Goal: Task Accomplishment & Management: Complete application form

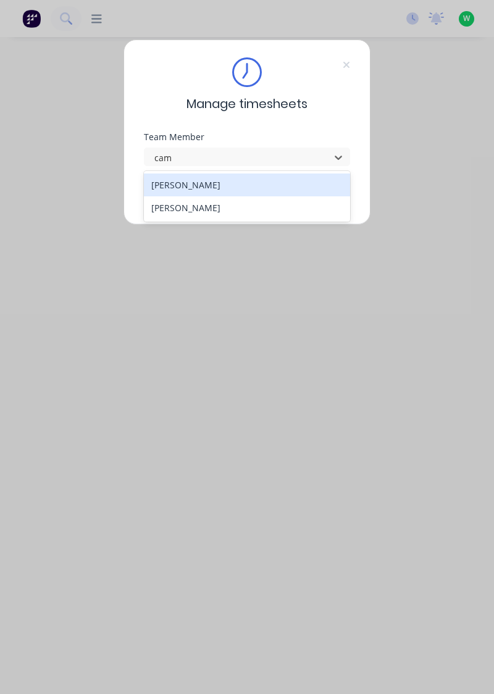
click at [172, 188] on div "[PERSON_NAME]" at bounding box center [247, 185] width 207 height 23
type input "cam"
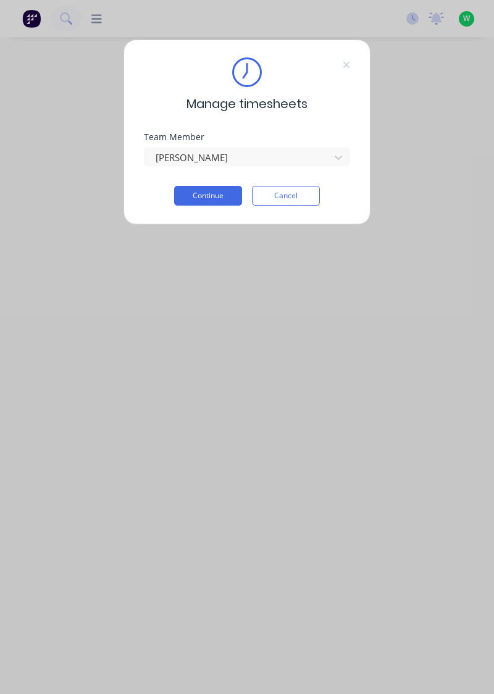
click at [202, 198] on button "Continue" at bounding box center [208, 196] width 68 height 20
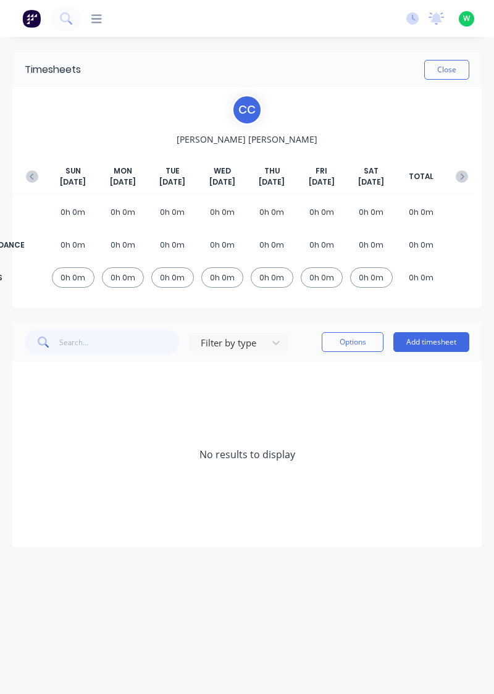
click at [416, 346] on button "Add timesheet" at bounding box center [431, 342] width 76 height 20
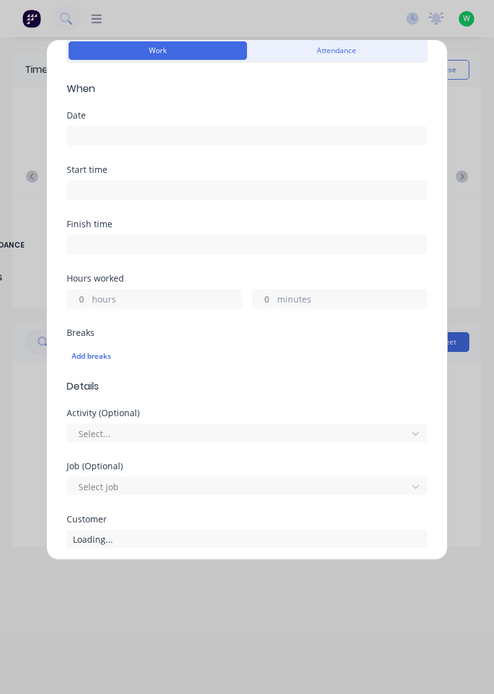
scroll to position [58, 0]
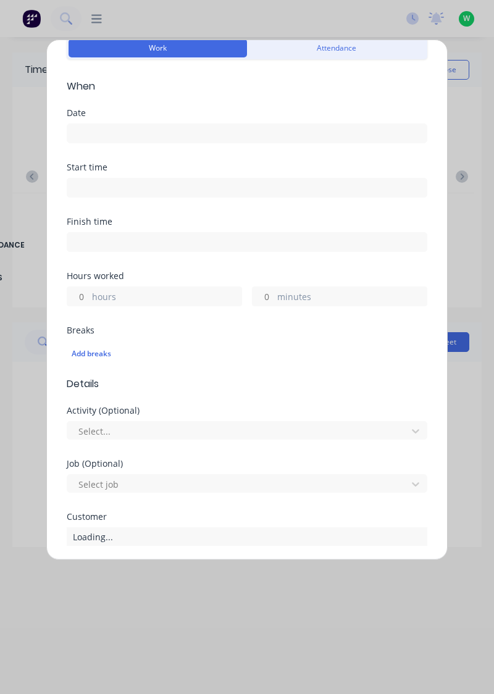
click at [91, 135] on input at bounding box center [246, 133] width 359 height 19
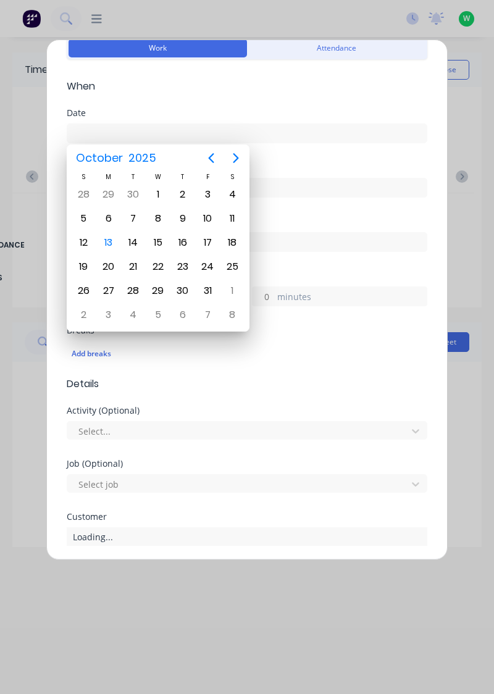
click at [100, 242] on div "13" at bounding box center [108, 242] width 19 height 19
type input "[DATE]"
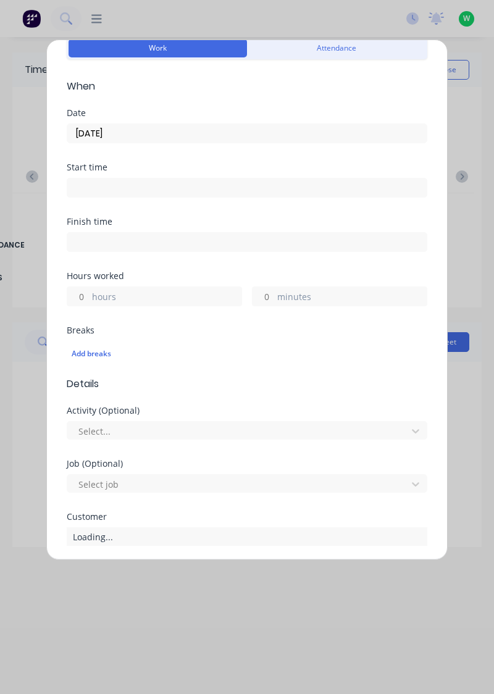
click at [76, 296] on input "hours" at bounding box center [78, 296] width 22 height 19
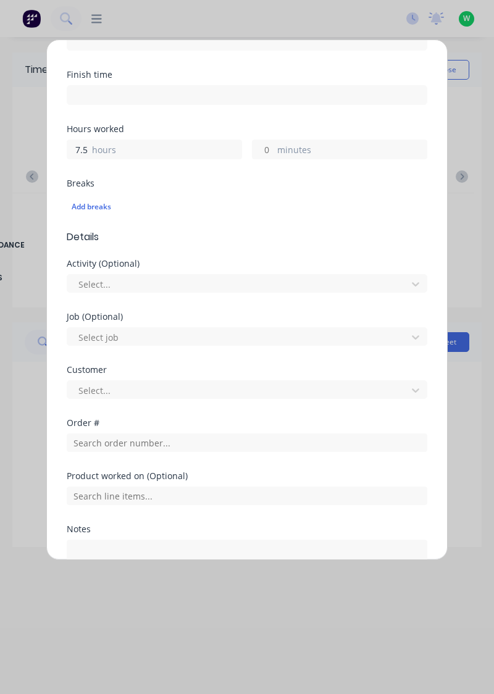
scroll to position [206, 0]
type input "7.5"
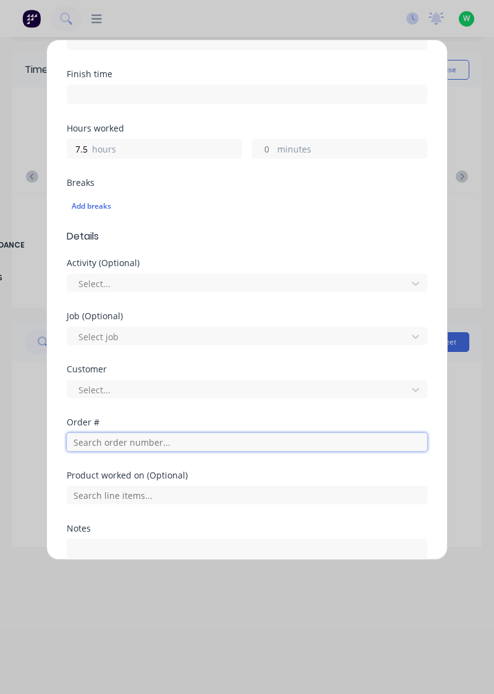
click at [89, 442] on input "text" at bounding box center [247, 442] width 361 height 19
type input "17943"
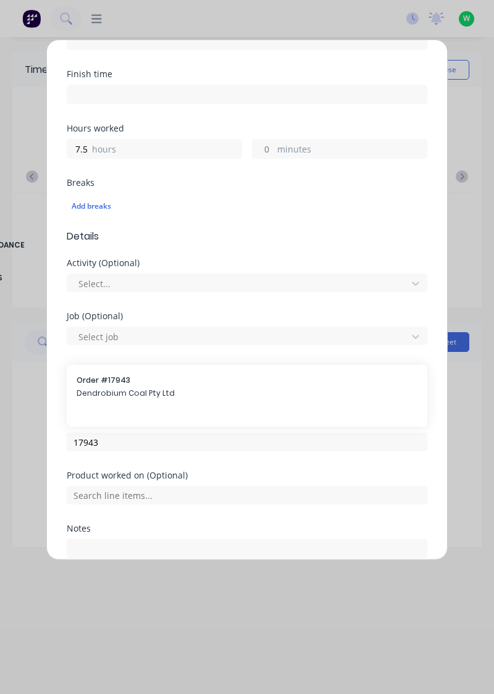
click at [94, 394] on span "Dendrobium Coal Pty Ltd" at bounding box center [247, 393] width 341 height 11
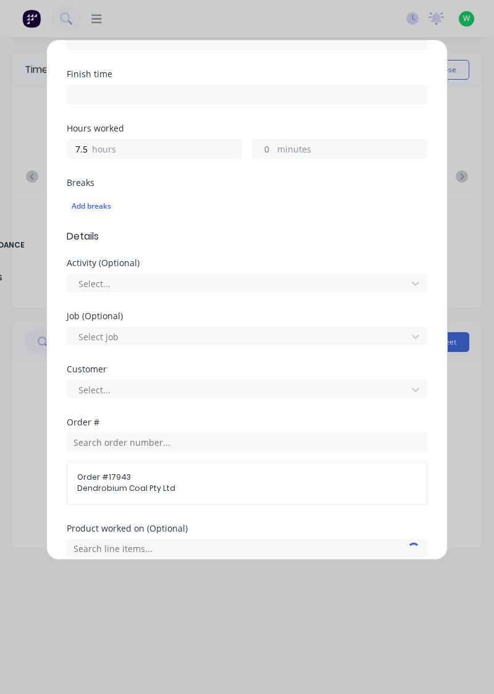
scroll to position [252, 0]
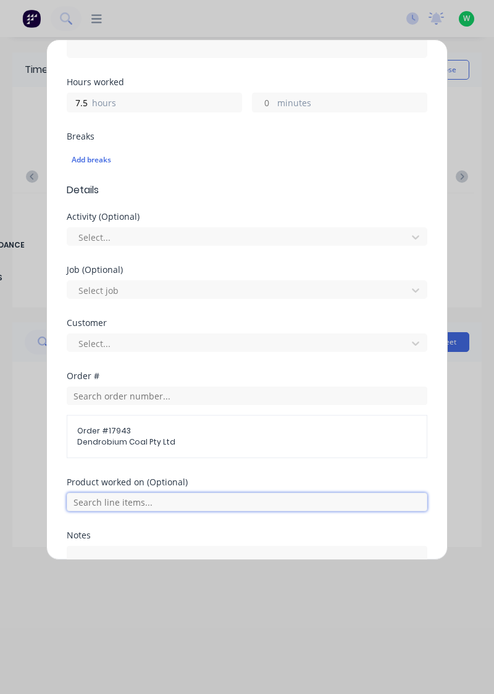
click at [86, 497] on input "text" at bounding box center [247, 502] width 361 height 19
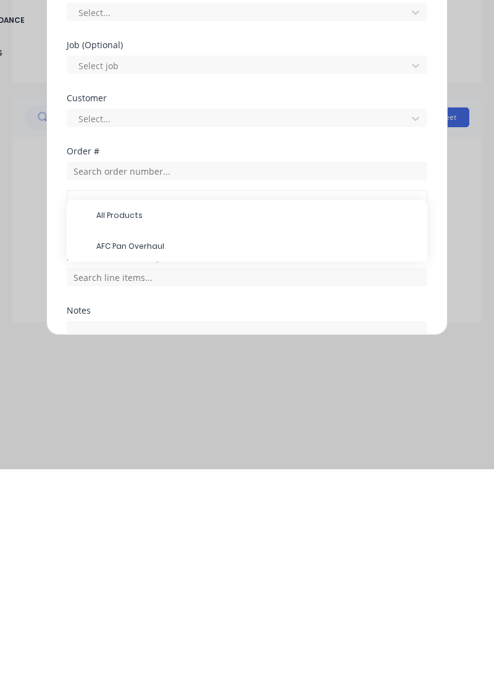
click at [111, 471] on span "AFC Pan Overhaul" at bounding box center [256, 471] width 321 height 11
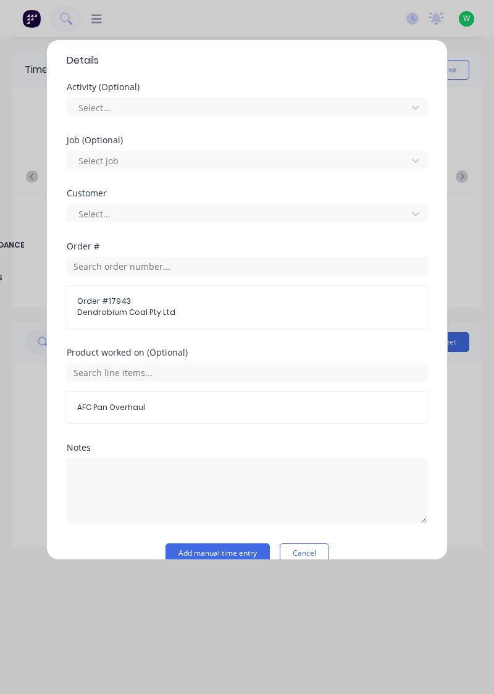
scroll to position [399, 0]
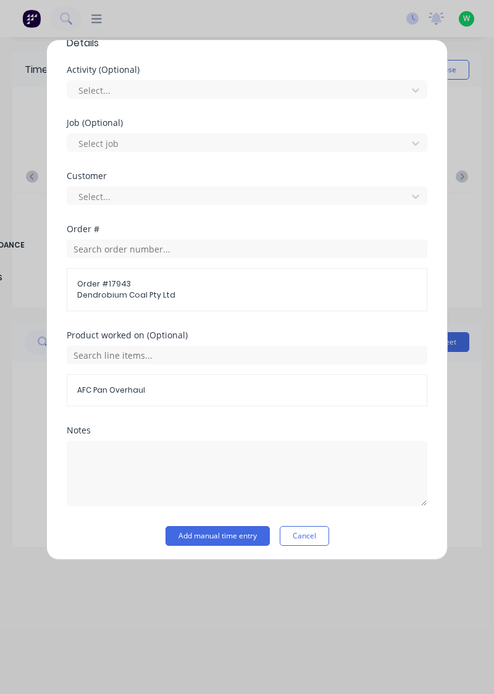
click at [201, 536] on button "Add manual time entry" at bounding box center [218, 536] width 104 height 20
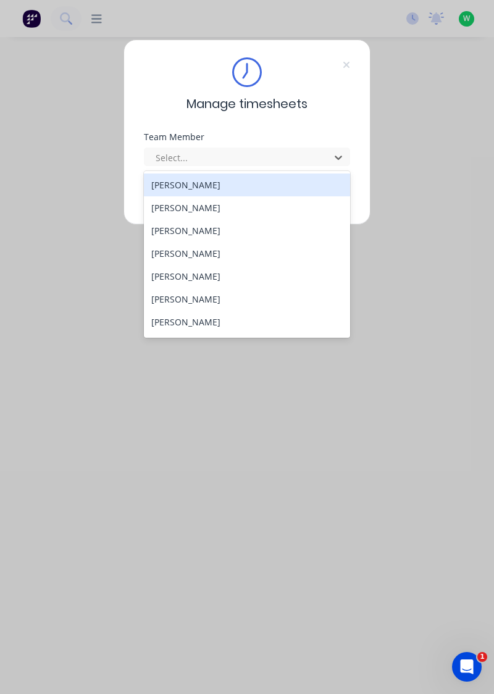
click at [179, 253] on div "[PERSON_NAME]" at bounding box center [247, 253] width 207 height 23
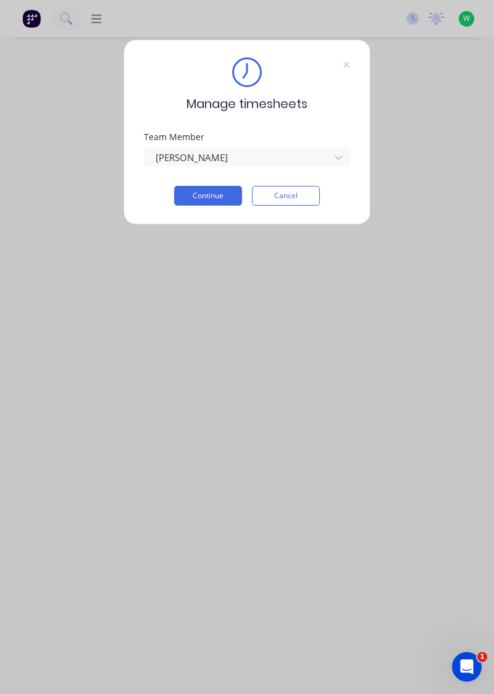
click at [203, 194] on button "Continue" at bounding box center [208, 196] width 68 height 20
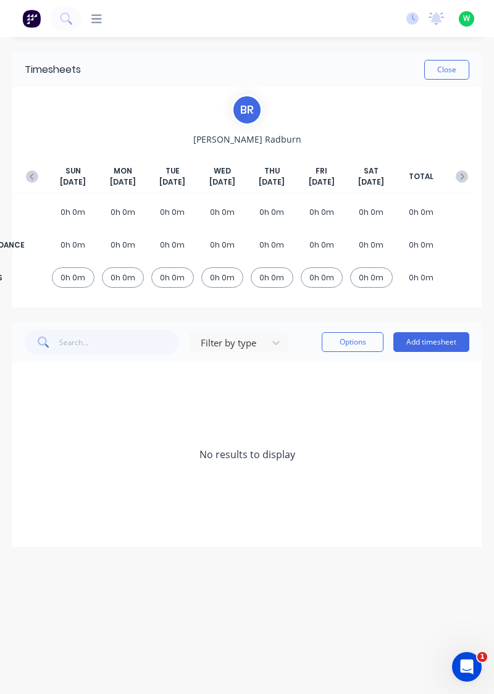
click at [429, 341] on button "Add timesheet" at bounding box center [431, 342] width 76 height 20
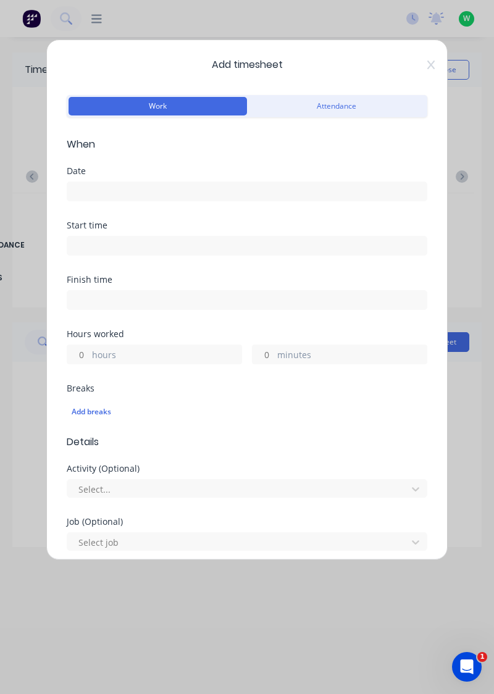
click at [97, 185] on input at bounding box center [246, 191] width 359 height 19
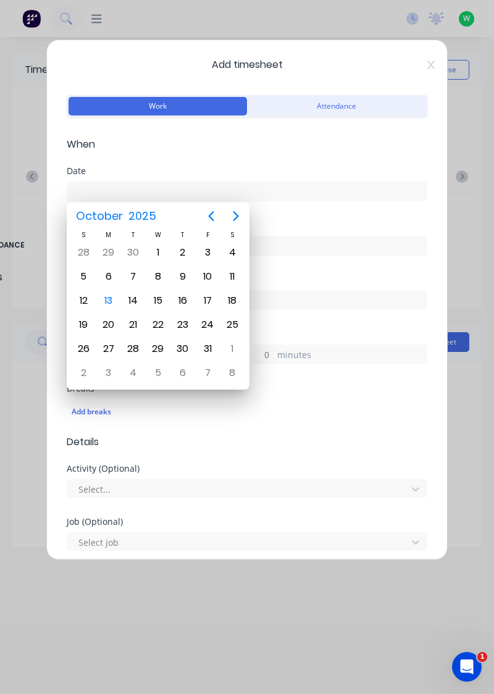
click at [109, 298] on div "13" at bounding box center [108, 300] width 19 height 19
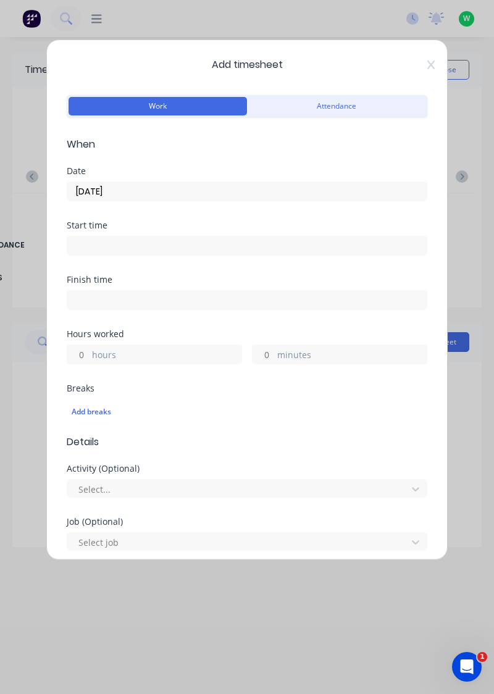
type input "[DATE]"
click at [266, 352] on input "minutes" at bounding box center [264, 354] width 22 height 19
type input "30"
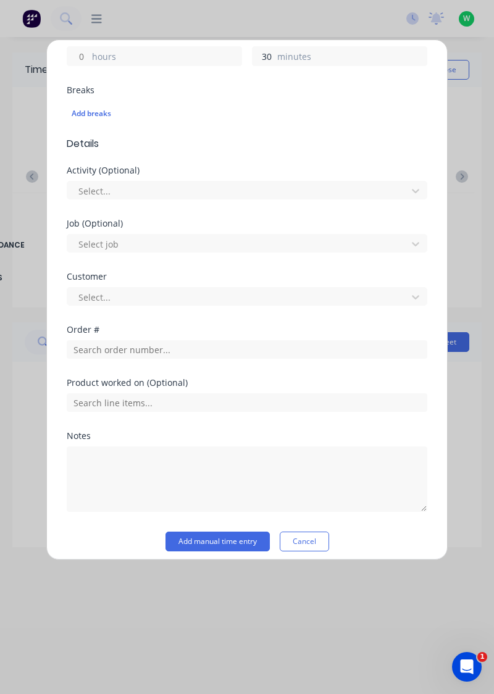
scroll to position [305, 0]
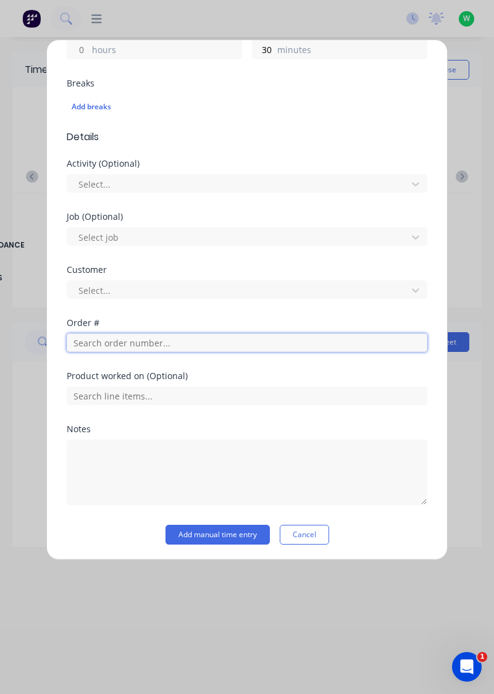
click at [112, 337] on input "text" at bounding box center [247, 342] width 361 height 19
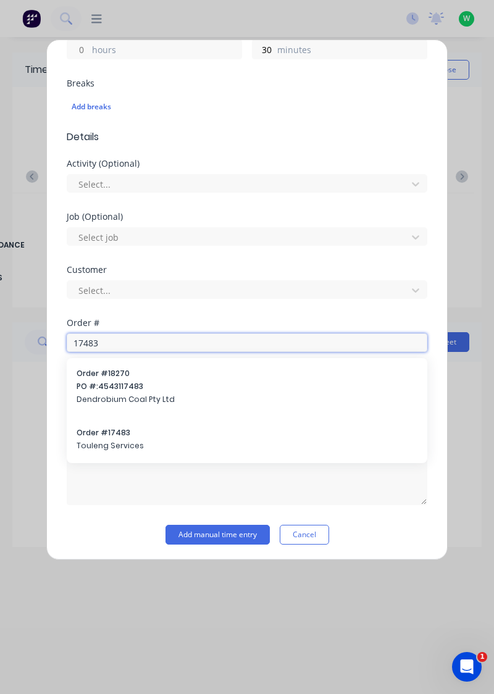
type input "17483"
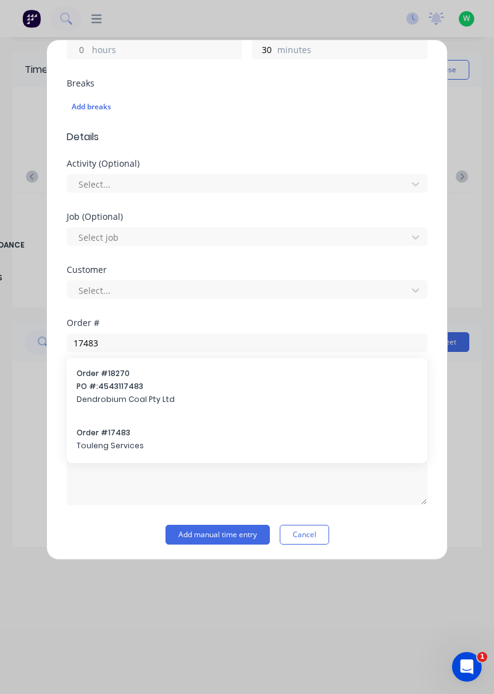
click at [109, 442] on span "Touleng Services" at bounding box center [247, 445] width 341 height 11
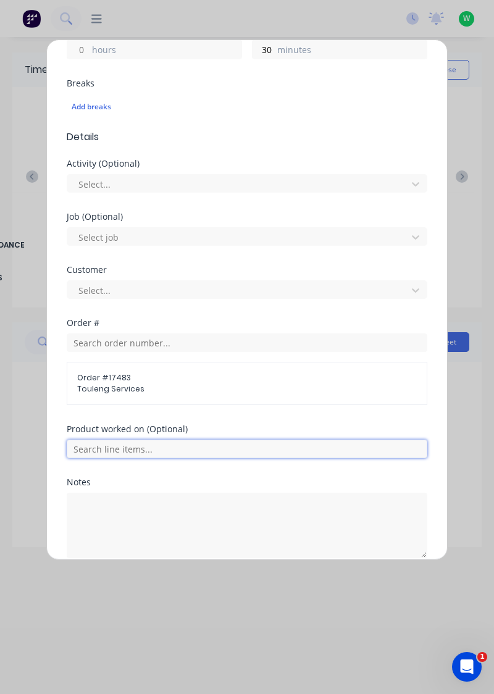
click at [122, 451] on input "text" at bounding box center [247, 449] width 361 height 19
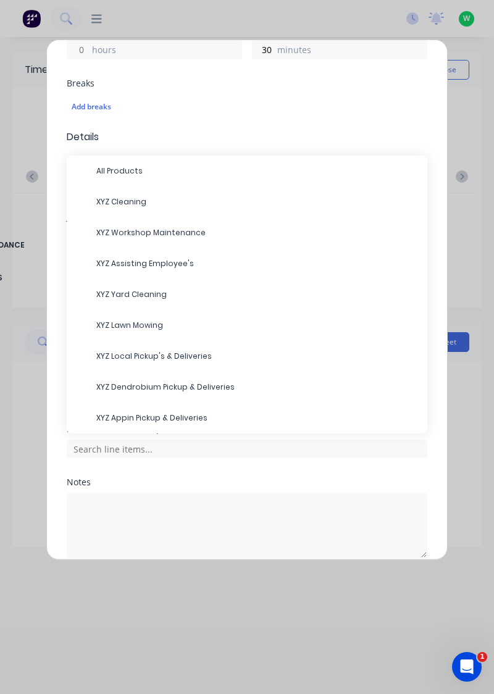
click at [127, 196] on span "XYZ Cleaning" at bounding box center [256, 201] width 321 height 11
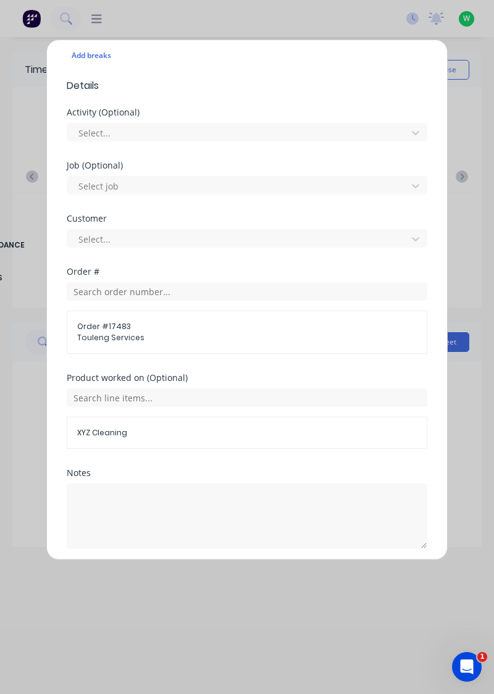
scroll to position [399, 0]
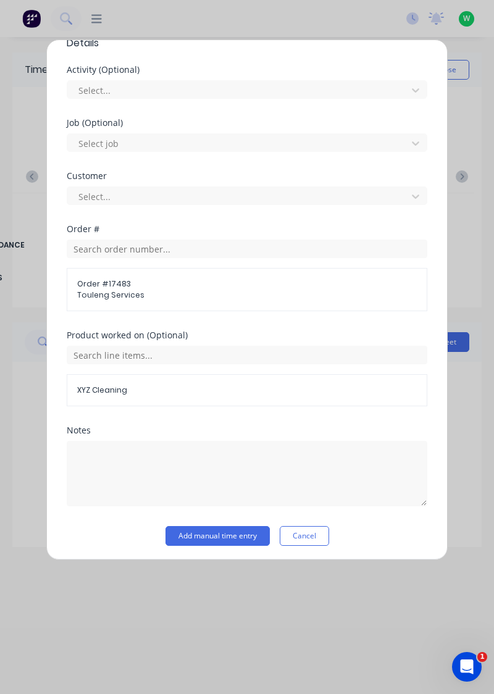
click at [227, 536] on button "Add manual time entry" at bounding box center [218, 536] width 104 height 20
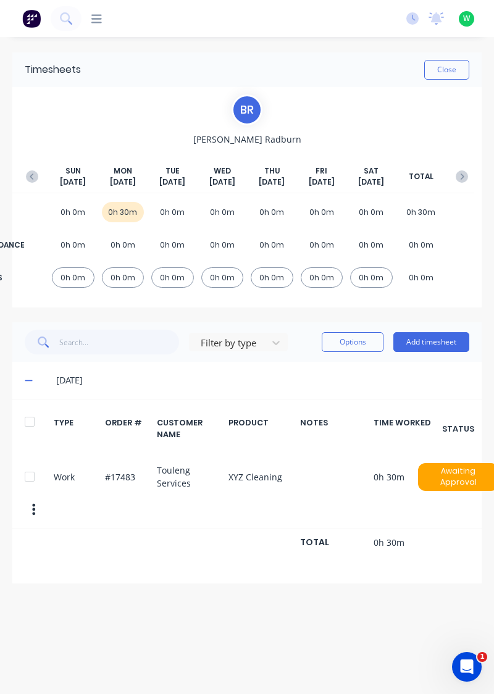
click at [431, 340] on button "Add timesheet" at bounding box center [431, 342] width 76 height 20
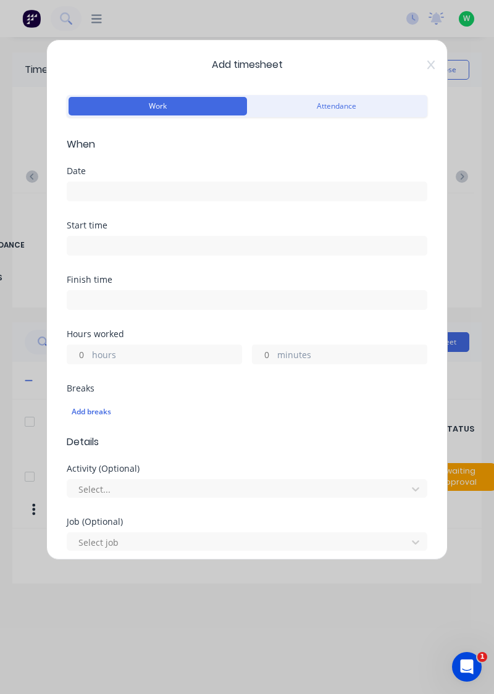
click at [100, 191] on input at bounding box center [246, 191] width 359 height 19
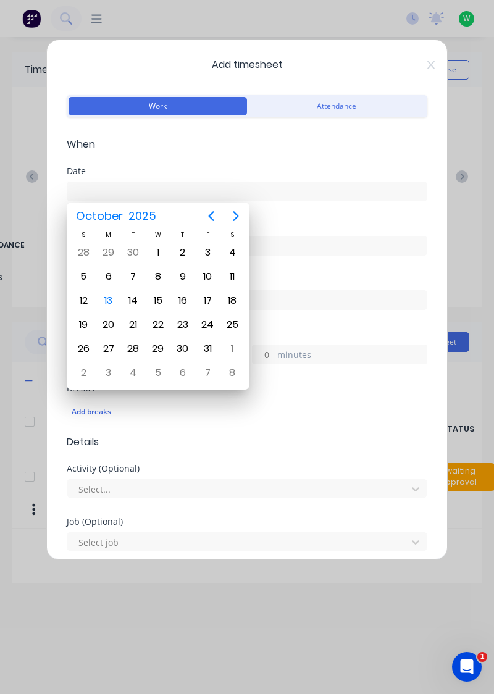
click at [109, 300] on div "13" at bounding box center [108, 300] width 19 height 19
type input "[DATE]"
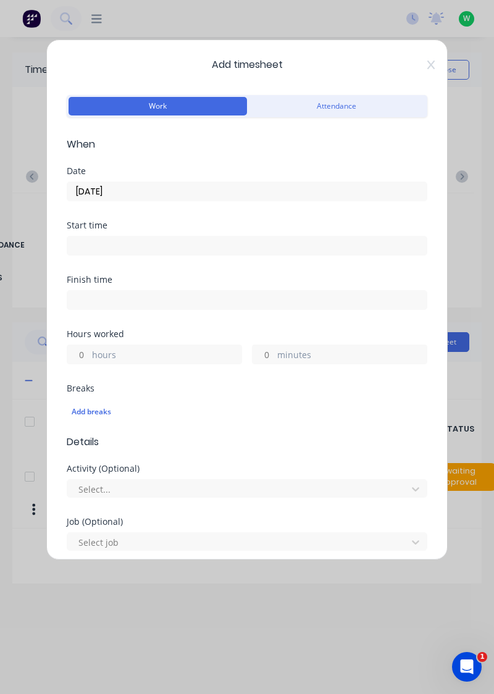
click at [84, 350] on input "hours" at bounding box center [78, 354] width 22 height 19
type input "1"
click at [267, 353] on input "minutes" at bounding box center [264, 354] width 22 height 19
type input "30"
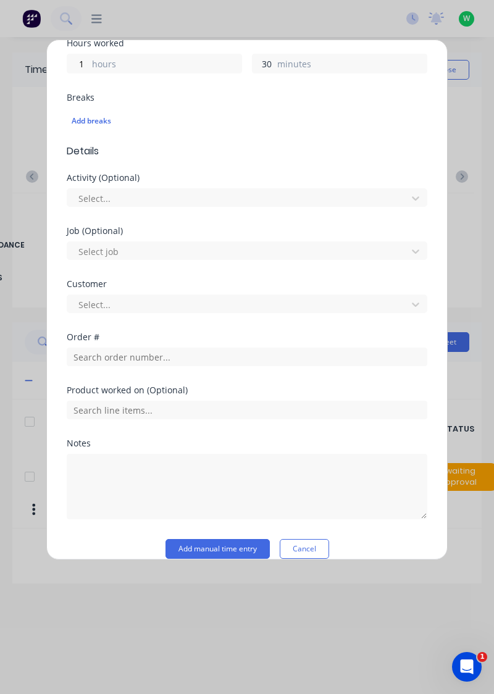
scroll to position [305, 0]
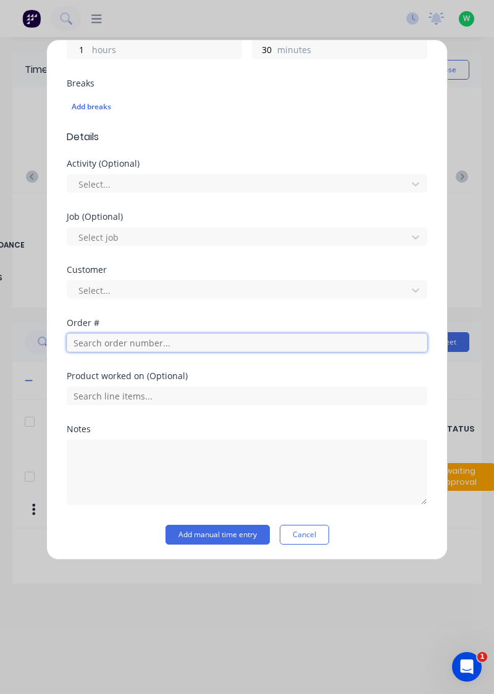
click at [114, 342] on input "text" at bounding box center [247, 342] width 361 height 19
type input "18652"
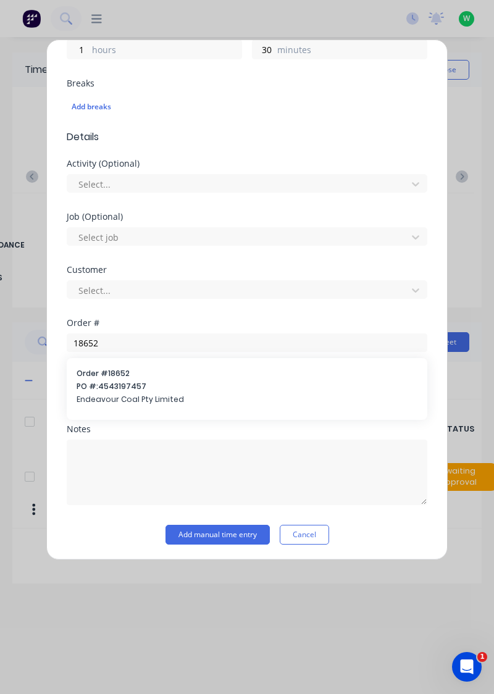
click at [115, 387] on span "PO #: 4543197457" at bounding box center [247, 386] width 341 height 11
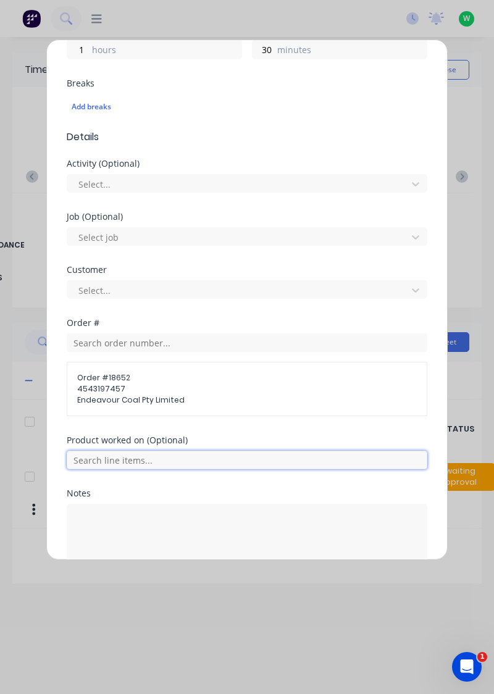
click at [135, 459] on input "text" at bounding box center [247, 460] width 361 height 19
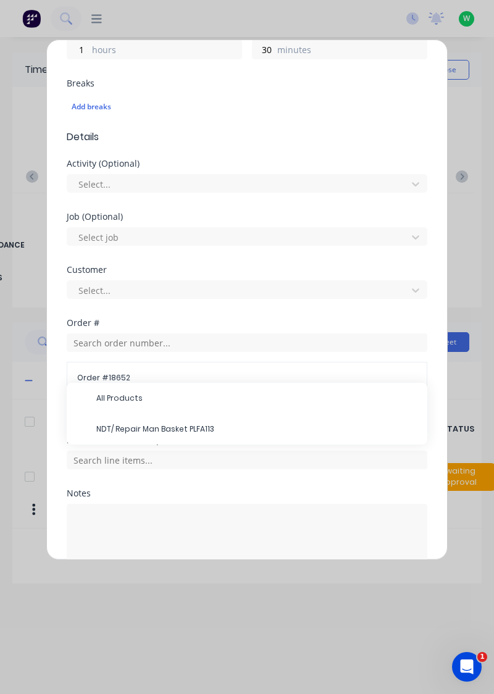
click at [162, 426] on span "NDT/ Repair Man Basket PLFA113" at bounding box center [256, 429] width 321 height 11
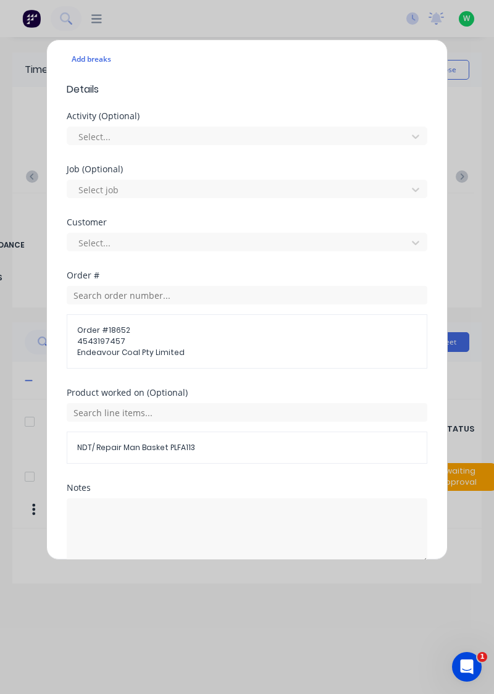
scroll to position [410, 0]
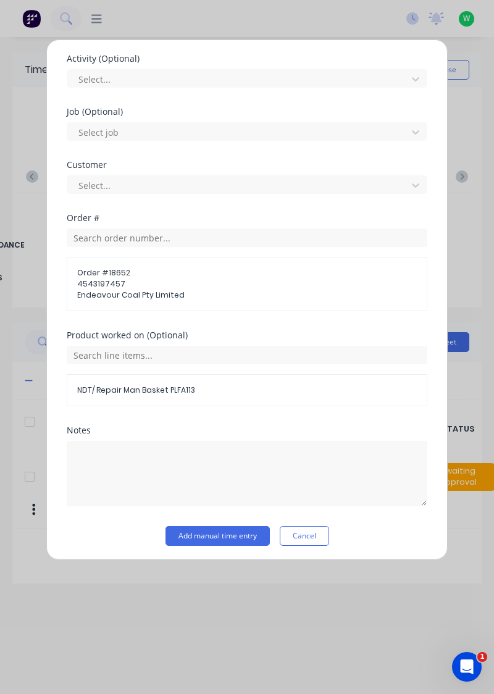
click at [227, 535] on button "Add manual time entry" at bounding box center [218, 536] width 104 height 20
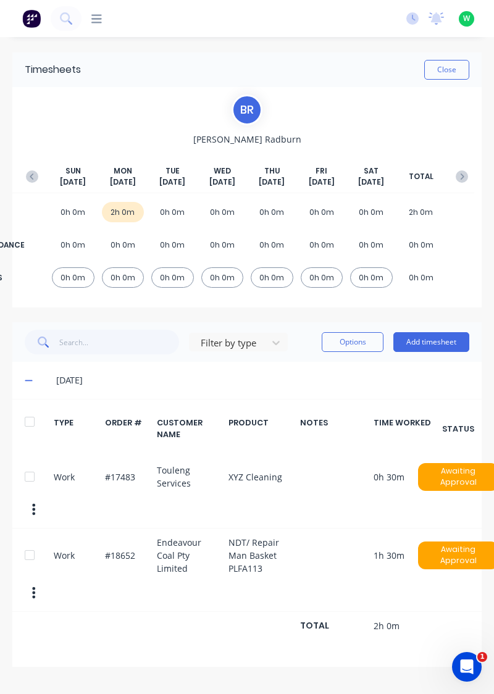
click at [433, 344] on button "Add timesheet" at bounding box center [431, 342] width 76 height 20
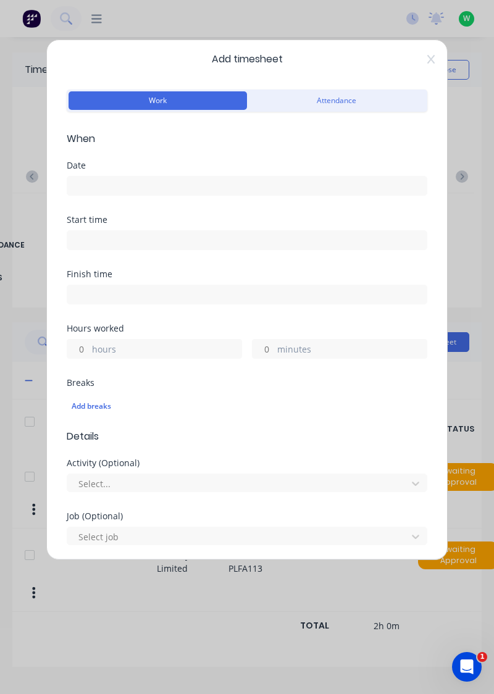
scroll to position [6, 0]
click at [101, 186] on input at bounding box center [246, 185] width 359 height 19
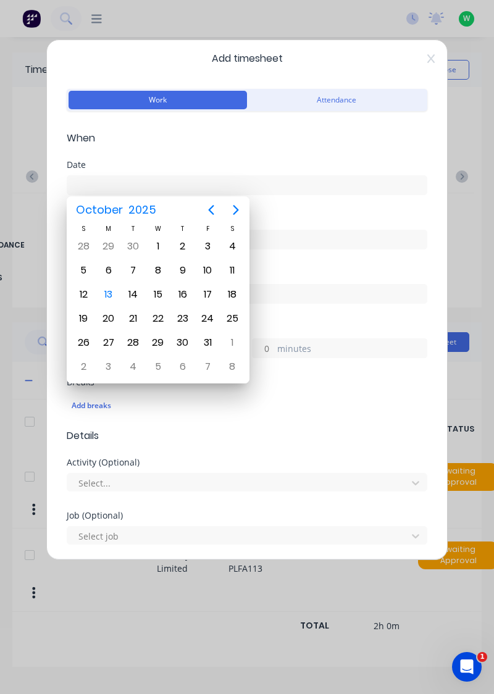
click at [112, 291] on div "13" at bounding box center [108, 294] width 19 height 19
type input "[DATE]"
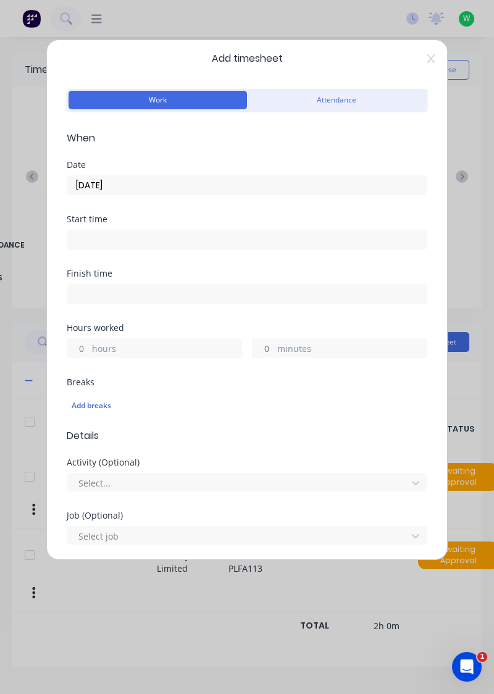
click at [82, 348] on input "hours" at bounding box center [78, 348] width 22 height 19
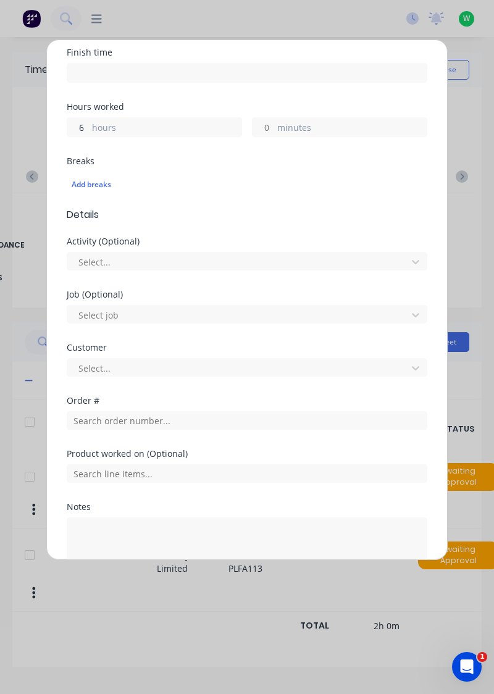
scroll to position [228, 0]
type input "6"
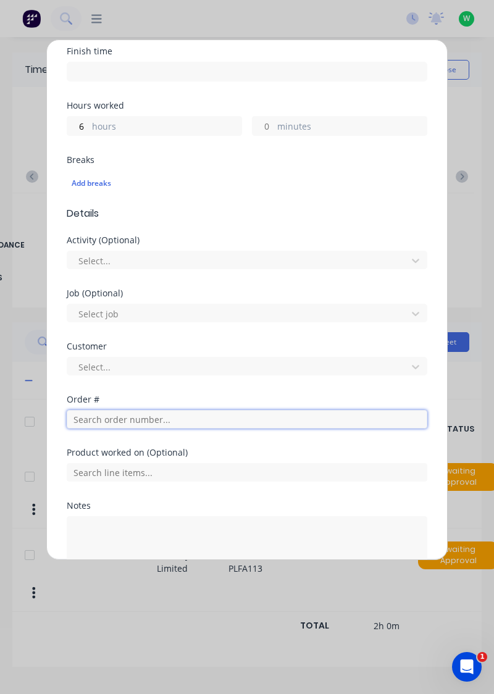
click at [116, 414] on input "text" at bounding box center [247, 419] width 361 height 19
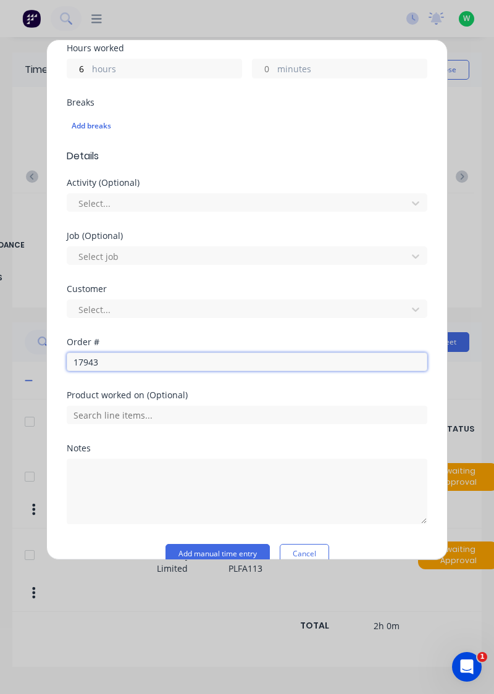
scroll to position [287, 0]
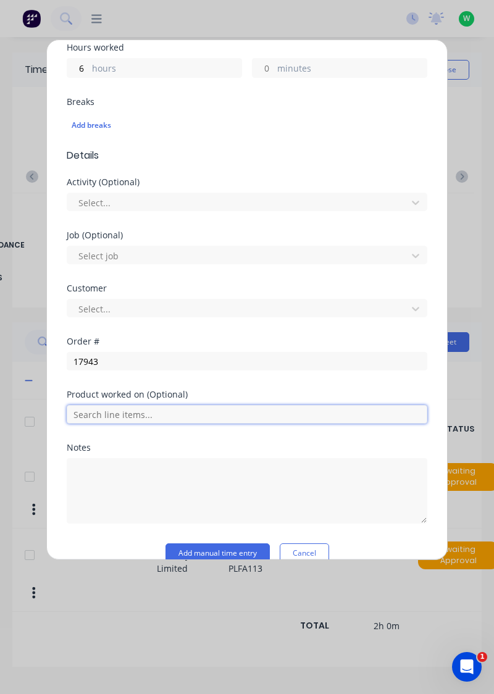
click at [122, 409] on input "text" at bounding box center [247, 414] width 361 height 19
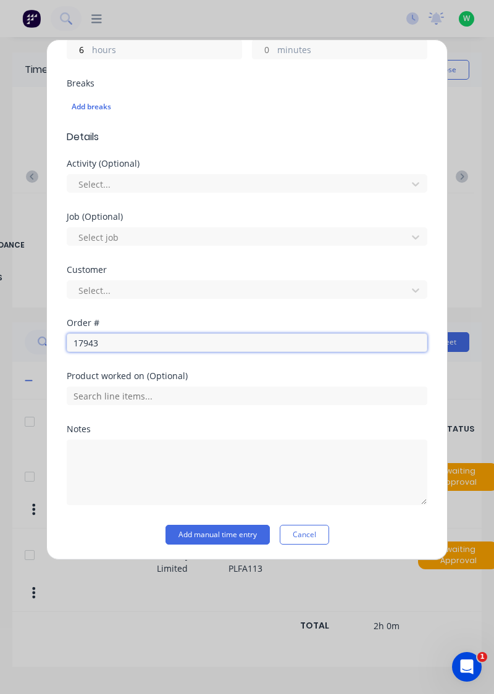
click at [111, 337] on input "17943" at bounding box center [247, 342] width 361 height 19
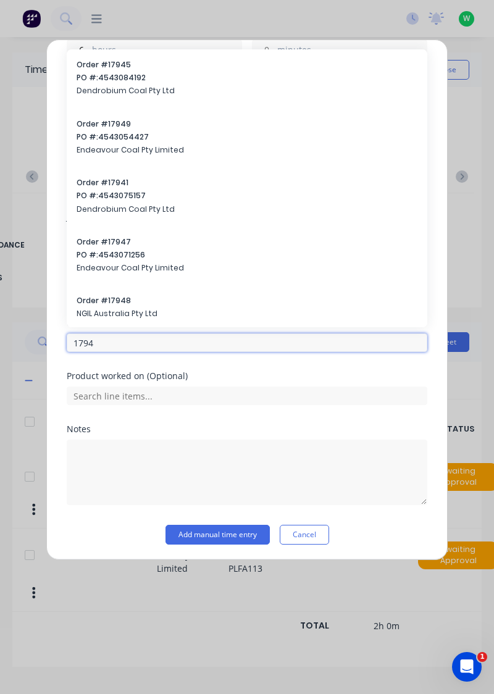
type input "17943"
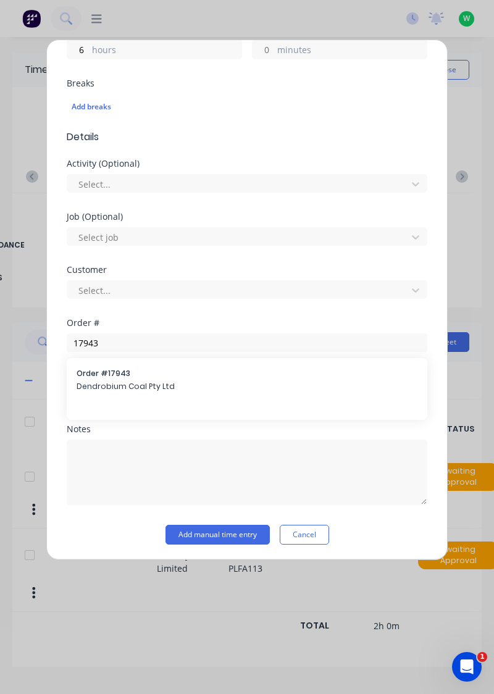
click at [112, 377] on div "Order # 17943 Dendrobium Coal Pty Ltd" at bounding box center [247, 381] width 341 height 26
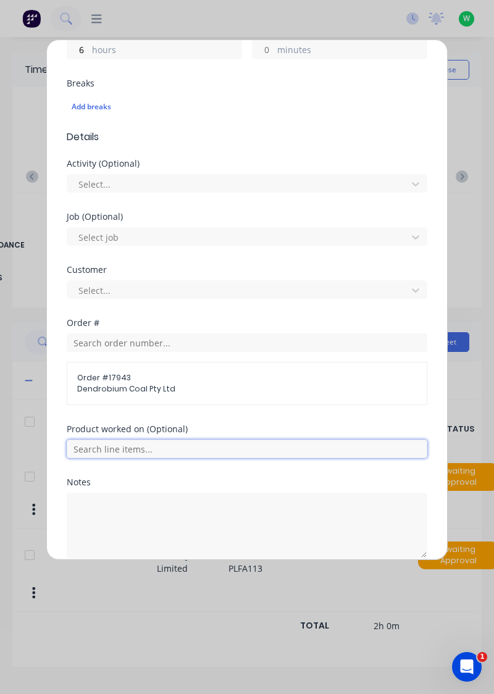
click at [135, 446] on input "text" at bounding box center [247, 449] width 361 height 19
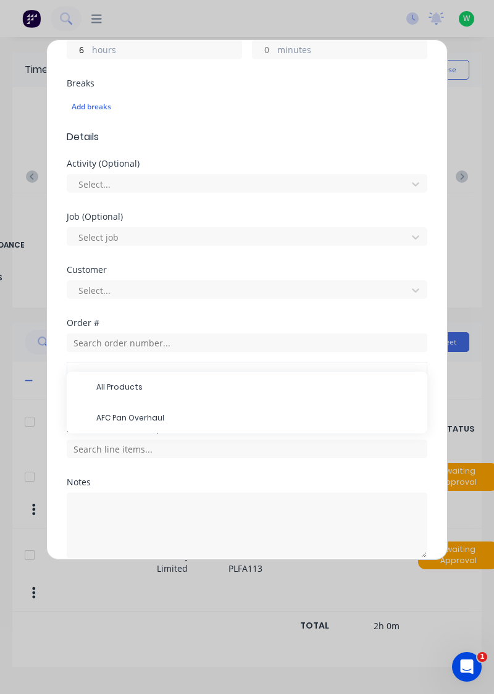
click at [136, 419] on span "AFC Pan Overhaul" at bounding box center [256, 418] width 321 height 11
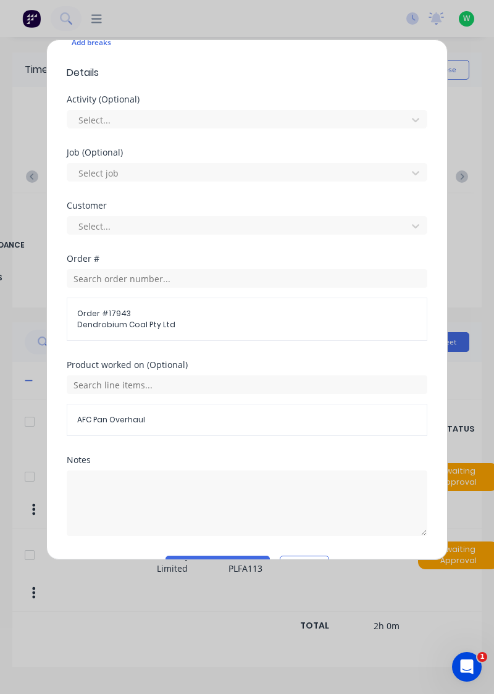
scroll to position [399, 0]
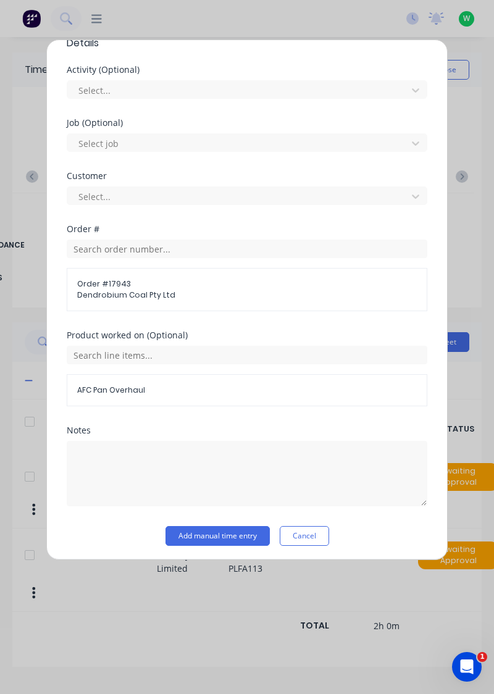
click at [227, 534] on button "Add manual time entry" at bounding box center [218, 536] width 104 height 20
